Goal: Information Seeking & Learning: Learn about a topic

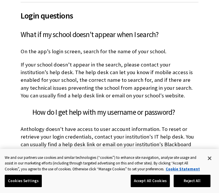
scroll to position [349, 0]
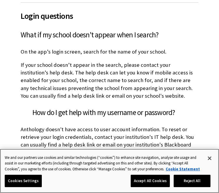
click at [189, 187] on button "Reject All" at bounding box center [192, 181] width 37 height 12
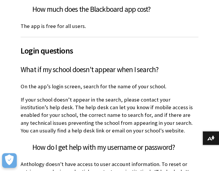
scroll to position [335, 0]
